Goal: Task Accomplishment & Management: Manage account settings

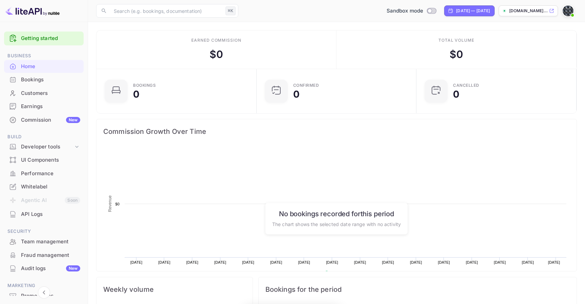
scroll to position [110, 156]
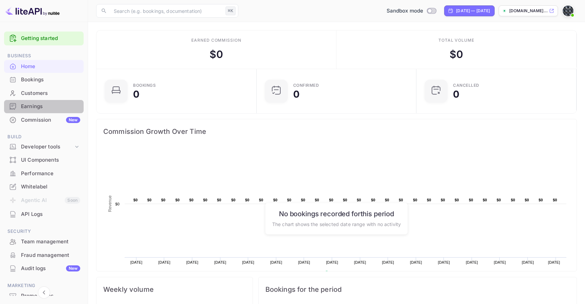
click at [57, 104] on div "Earnings" at bounding box center [50, 107] width 59 height 8
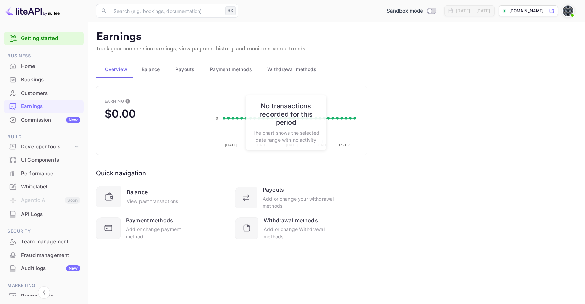
click at [155, 71] on span "Balance" at bounding box center [151, 69] width 19 height 8
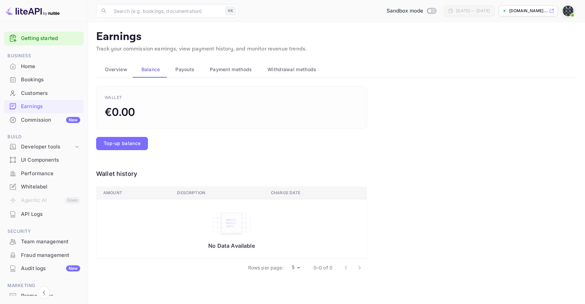
click at [189, 71] on span "Payouts" at bounding box center [184, 69] width 19 height 8
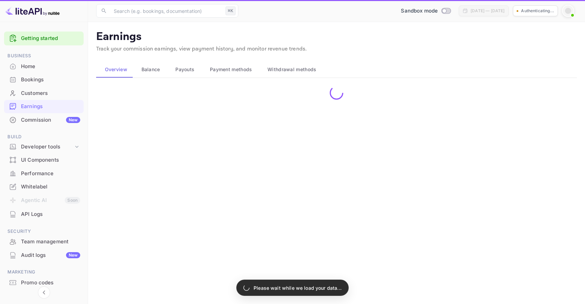
click at [222, 68] on span "Payment methods" at bounding box center [231, 69] width 42 height 8
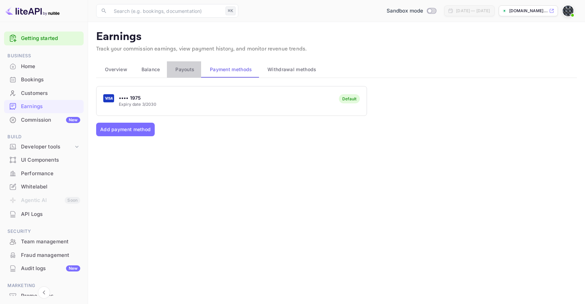
click at [190, 70] on span "Payouts" at bounding box center [184, 69] width 19 height 8
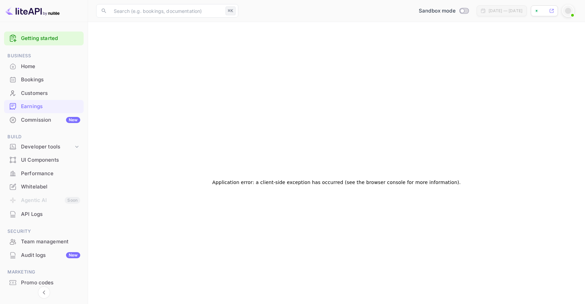
click at [175, 75] on div "Application error: a client-side exception has occurred (see the browser consol…" at bounding box center [336, 182] width 481 height 304
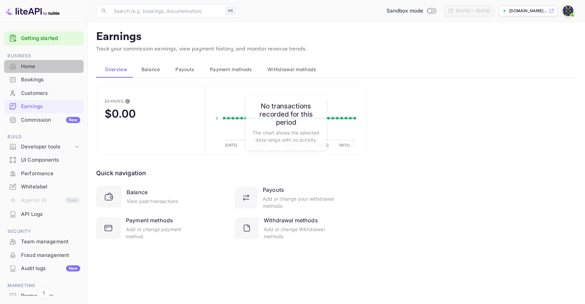
click at [51, 70] on div "Home" at bounding box center [44, 66] width 80 height 13
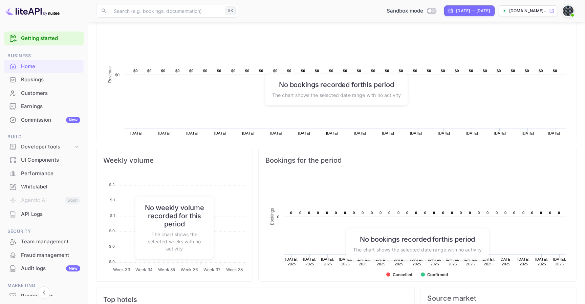
scroll to position [214, 0]
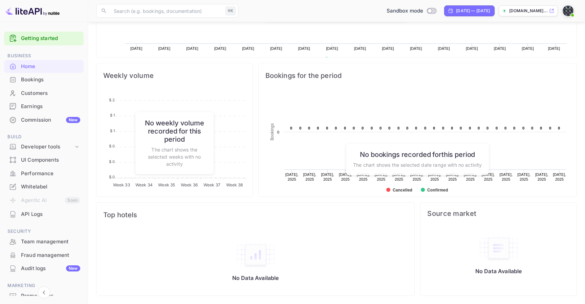
click at [45, 109] on div "Earnings" at bounding box center [50, 107] width 59 height 8
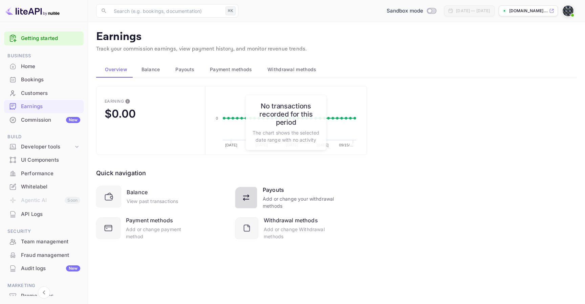
click at [246, 202] on icon at bounding box center [247, 199] width 12 height 12
click at [236, 72] on span "Payment methods" at bounding box center [231, 69] width 42 height 8
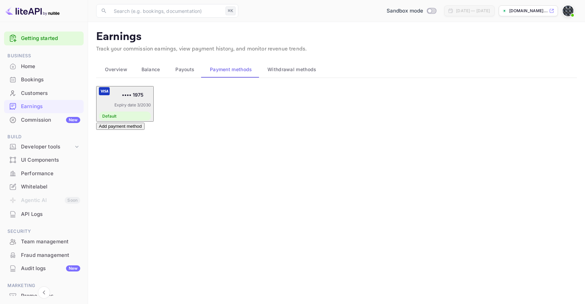
click at [307, 72] on span "Withdrawal methods" at bounding box center [291, 69] width 49 height 8
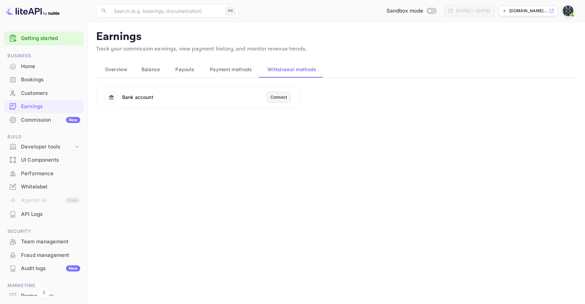
click at [238, 73] on span "Payment methods" at bounding box center [231, 69] width 42 height 8
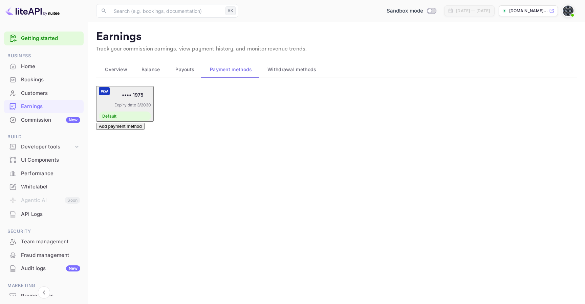
click at [113, 69] on span "Overview" at bounding box center [116, 69] width 22 height 8
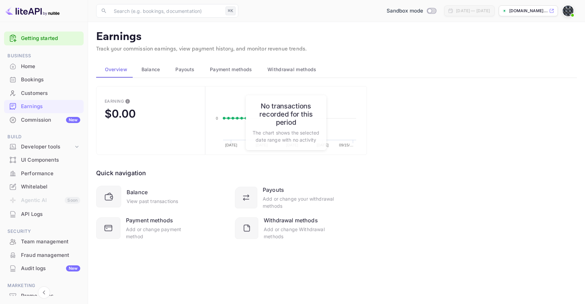
click at [58, 63] on div "Home" at bounding box center [50, 67] width 59 height 8
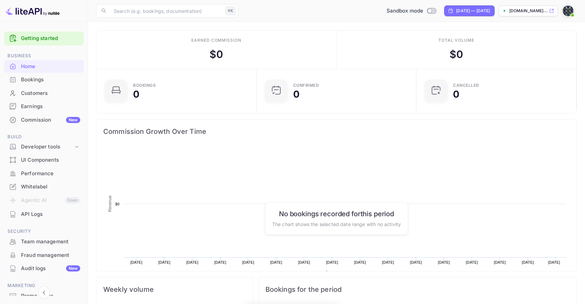
scroll to position [110, 156]
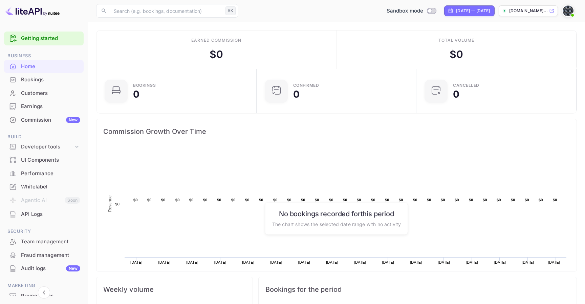
click at [50, 79] on div "Bookings" at bounding box center [50, 80] width 59 height 8
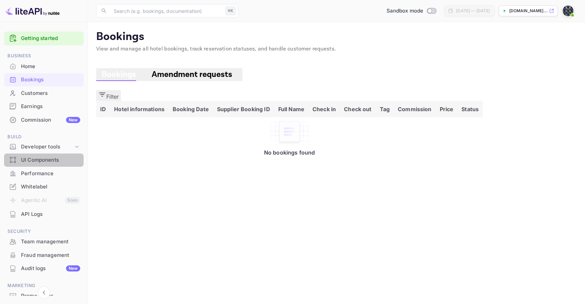
click at [65, 163] on div "UI Components" at bounding box center [50, 160] width 59 height 8
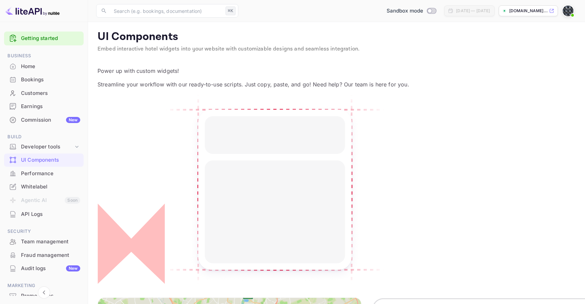
click at [52, 180] on li "Whitelabel" at bounding box center [44, 187] width 80 height 14
click at [55, 174] on div "Performance" at bounding box center [50, 174] width 59 height 8
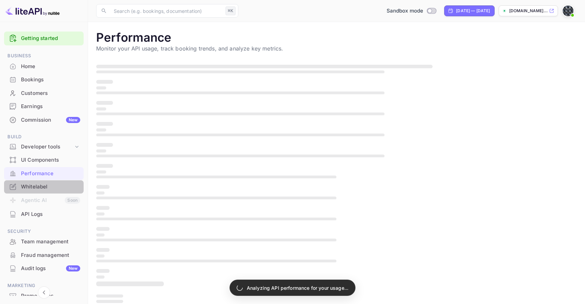
click at [55, 183] on div "Whitelabel" at bounding box center [50, 187] width 59 height 8
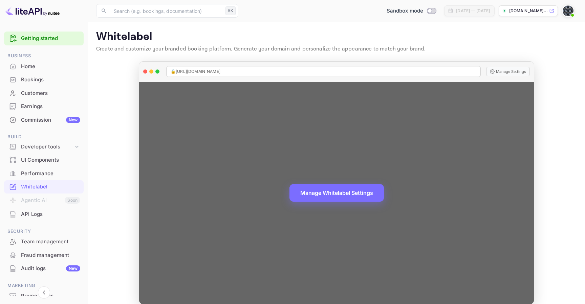
click at [492, 134] on div "Manage Whitelabel Settings" at bounding box center [336, 193] width 395 height 222
click at [364, 190] on button "Manage Whitelabel Settings" at bounding box center [336, 192] width 94 height 18
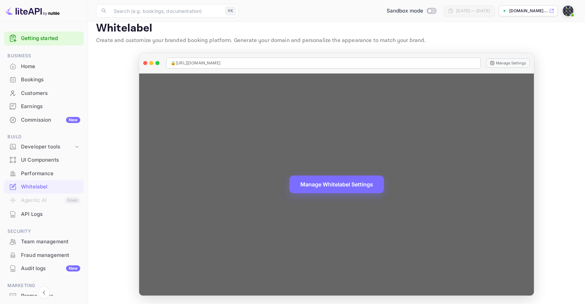
click at [447, 117] on div "Manage Whitelabel Settings" at bounding box center [336, 184] width 395 height 222
click at [365, 186] on button "Manage Whitelabel Settings" at bounding box center [336, 184] width 94 height 18
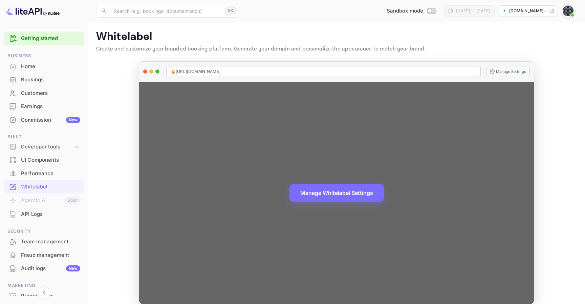
scroll to position [8, 0]
